Goal: Task Accomplishment & Management: Use online tool/utility

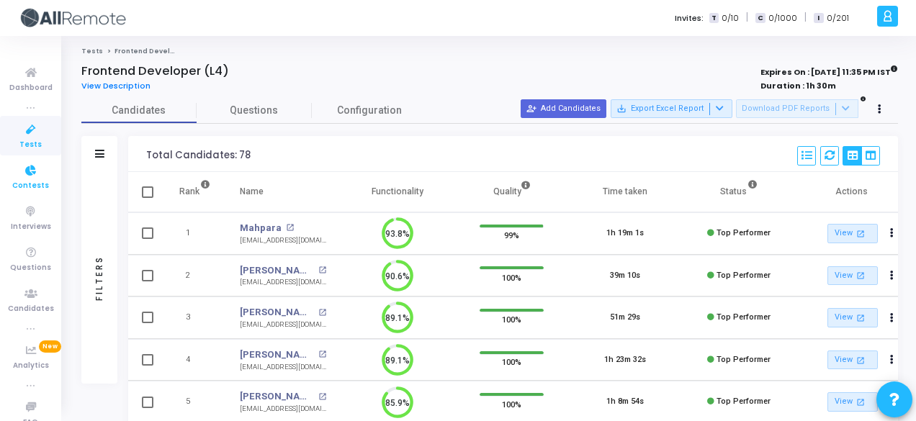
drag, startPoint x: 0, startPoint y: 0, endPoint x: 49, endPoint y: 194, distance: 199.7
click at [49, 194] on link "Contests" at bounding box center [30, 177] width 61 height 40
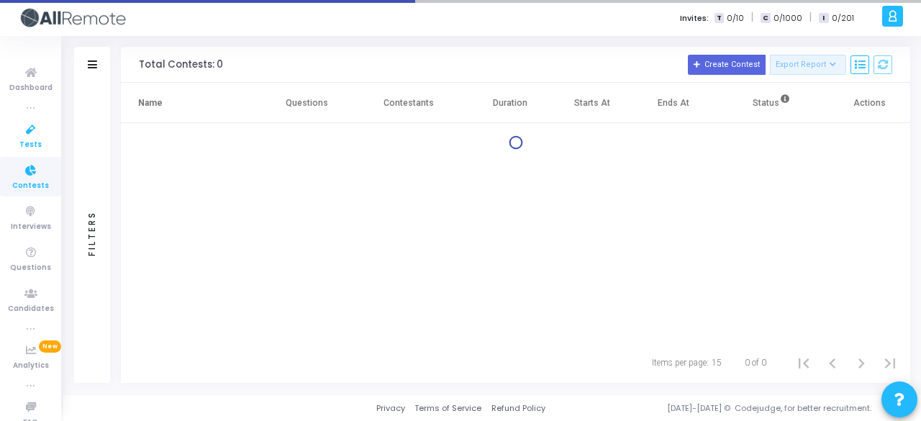
click at [32, 145] on span "Tests" at bounding box center [30, 145] width 22 height 12
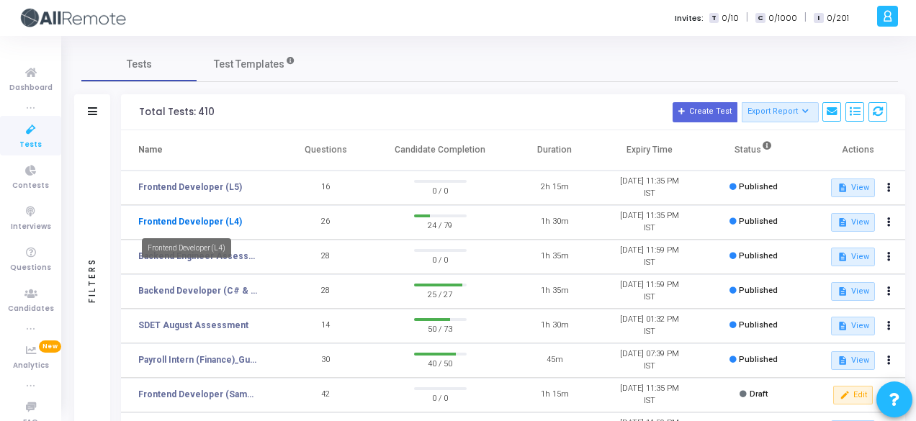
click at [217, 220] on link "Frontend Developer (L4)" at bounding box center [190, 221] width 104 height 13
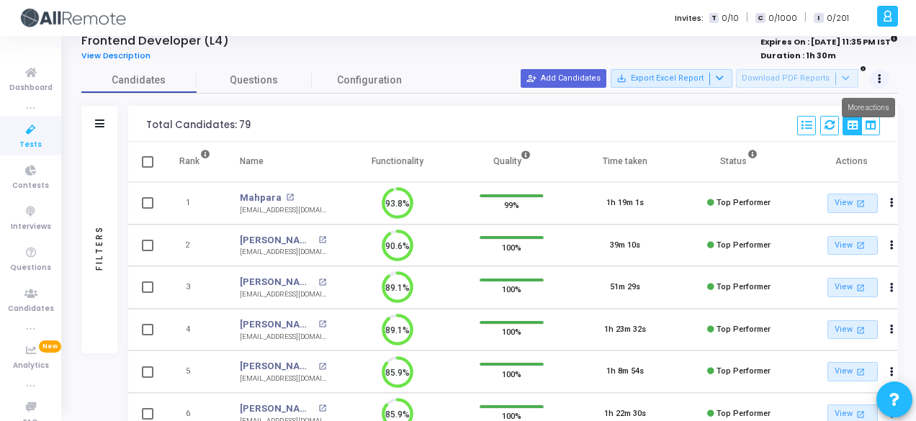
click at [884, 72] on button at bounding box center [880, 79] width 20 height 20
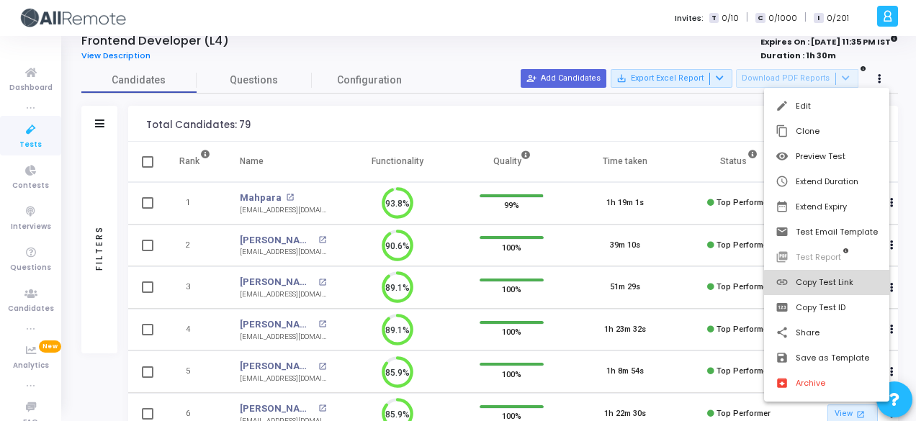
click at [867, 292] on button "link Copy Test Link" at bounding box center [826, 282] width 125 height 25
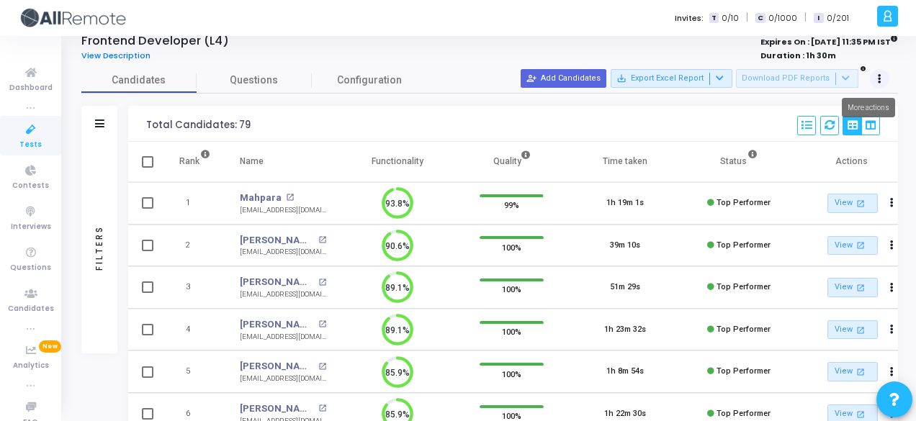
click at [877, 76] on icon at bounding box center [879, 79] width 4 height 7
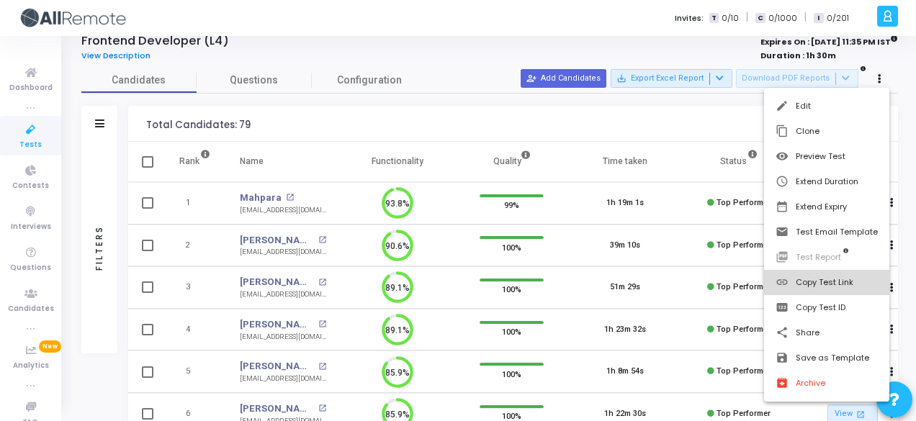
click at [865, 276] on button "link Copy Test Link" at bounding box center [826, 282] width 125 height 25
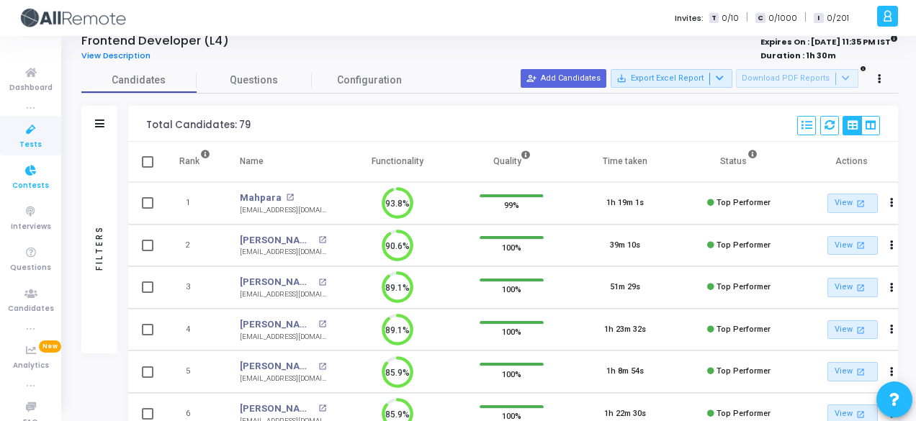
click at [33, 183] on span "Contests" at bounding box center [30, 186] width 37 height 12
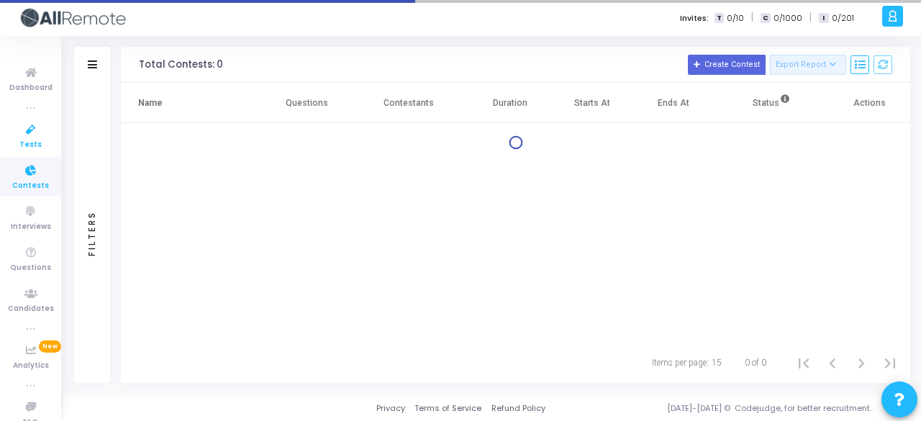
click at [28, 142] on span "Tests" at bounding box center [30, 145] width 22 height 12
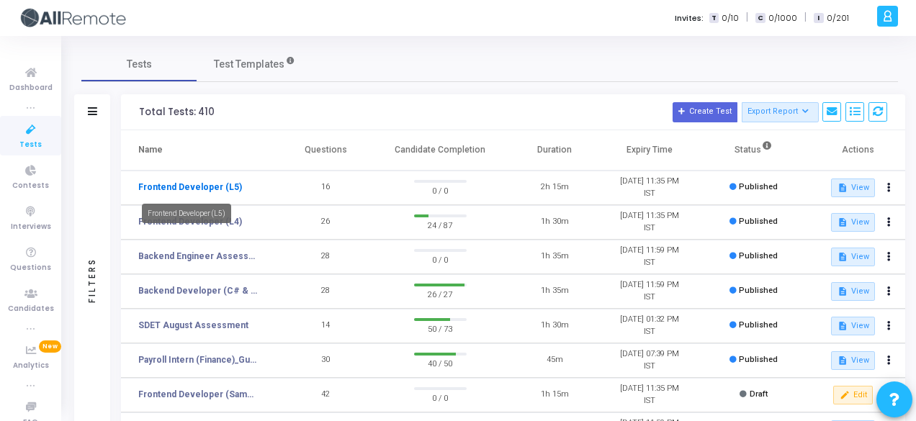
click at [191, 188] on link "Frontend Developer (L5)" at bounding box center [190, 187] width 104 height 13
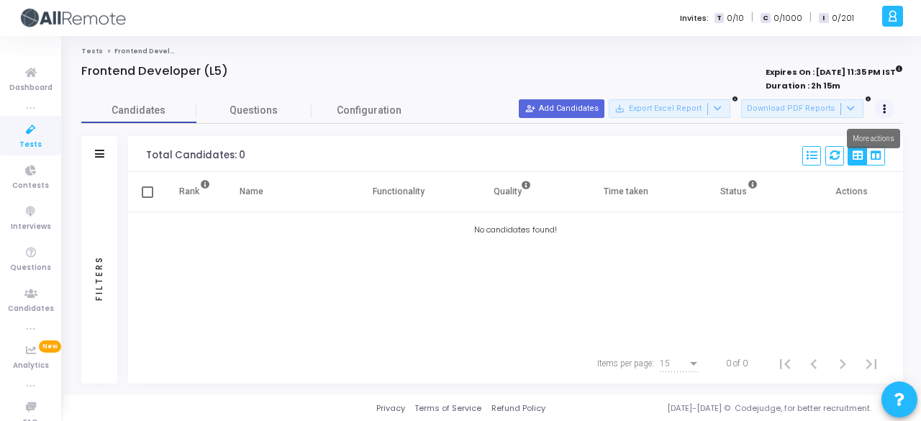
click at [887, 108] on button at bounding box center [885, 109] width 20 height 20
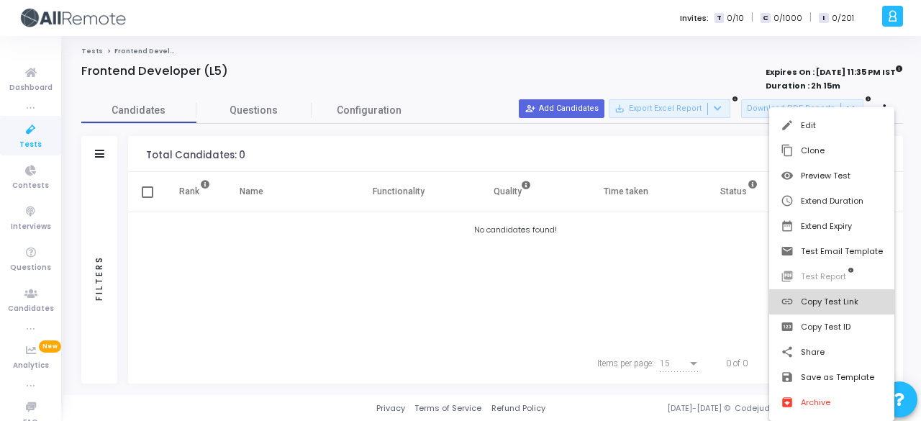
click at [831, 304] on button "link Copy Test Link" at bounding box center [831, 301] width 125 height 25
